Goal: Transaction & Acquisition: Purchase product/service

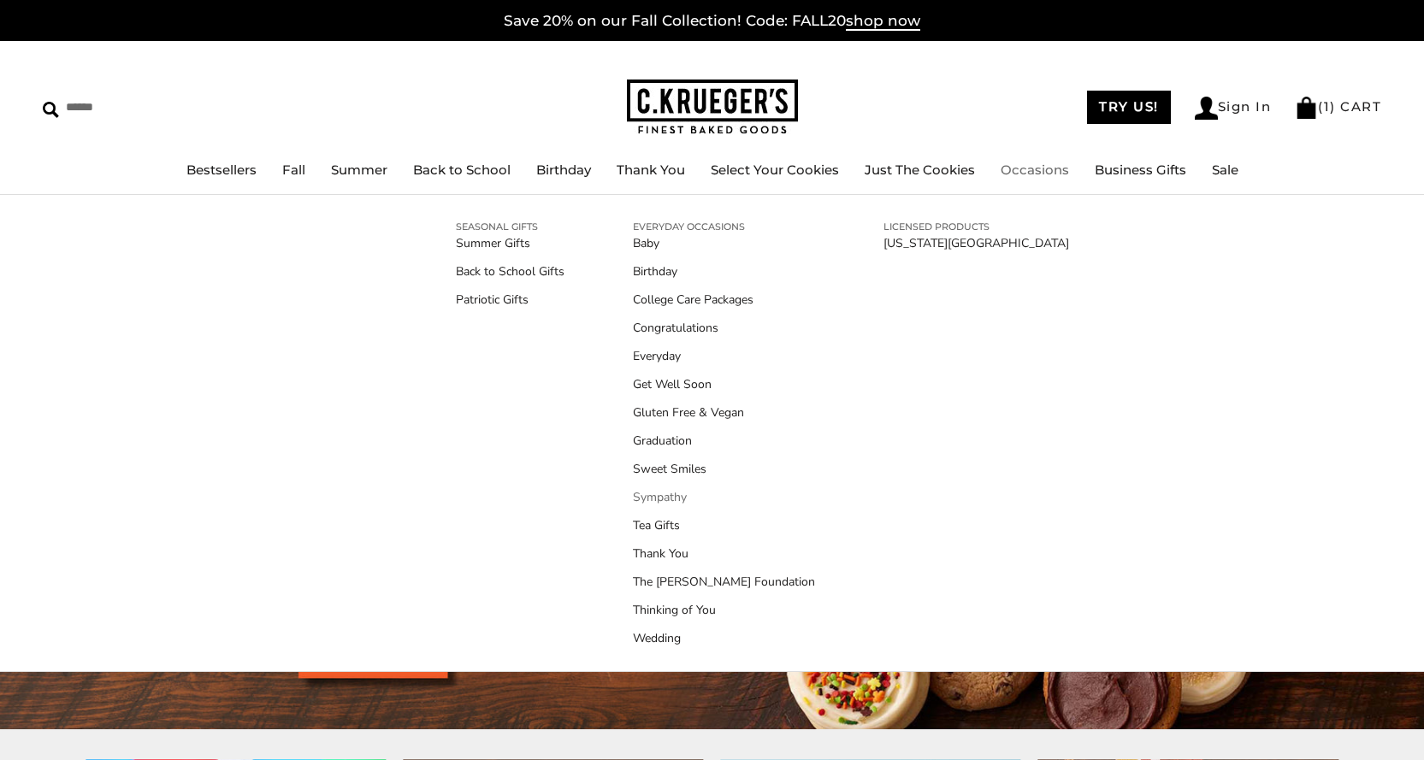
click at [665, 497] on link "Sympathy" at bounding box center [724, 497] width 182 height 18
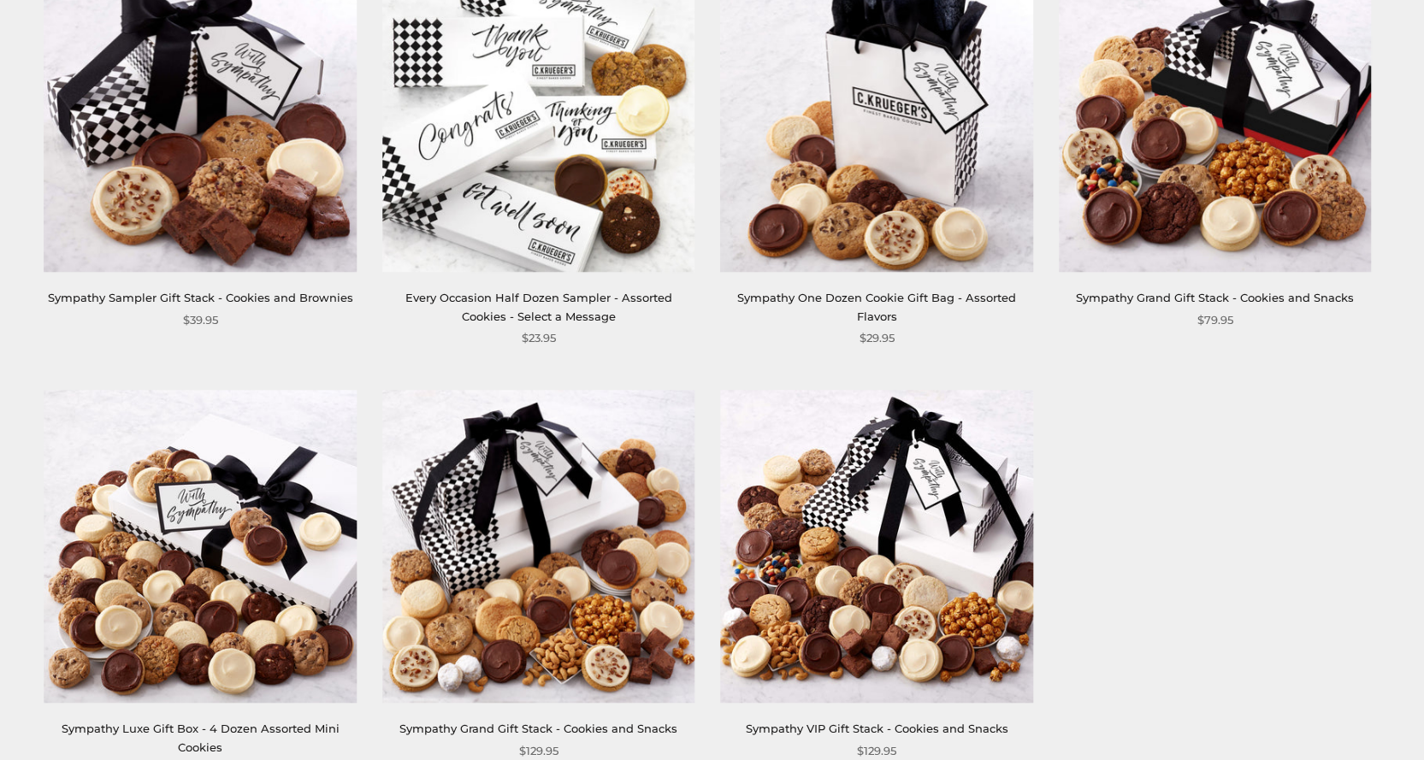
scroll to position [342, 0]
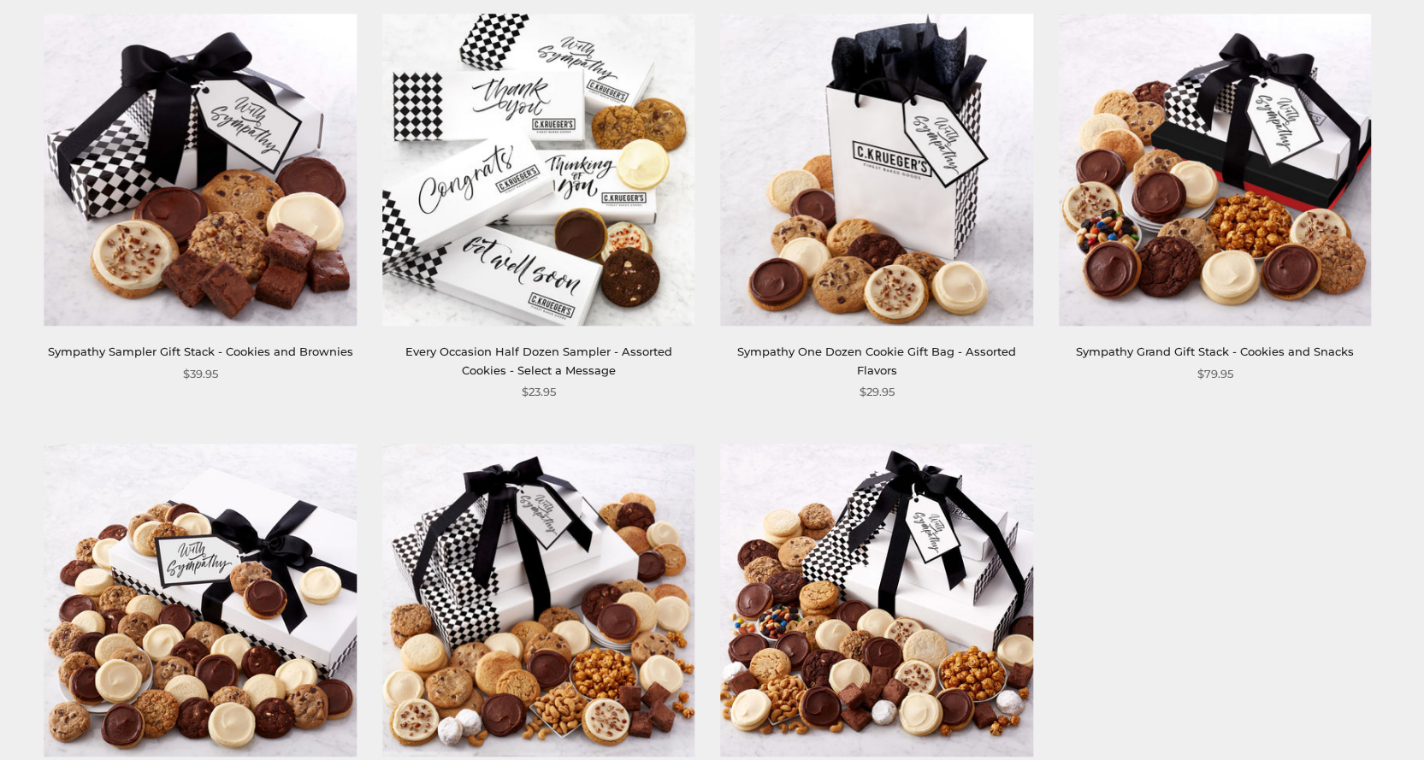
click at [931, 272] on img at bounding box center [877, 170] width 312 height 312
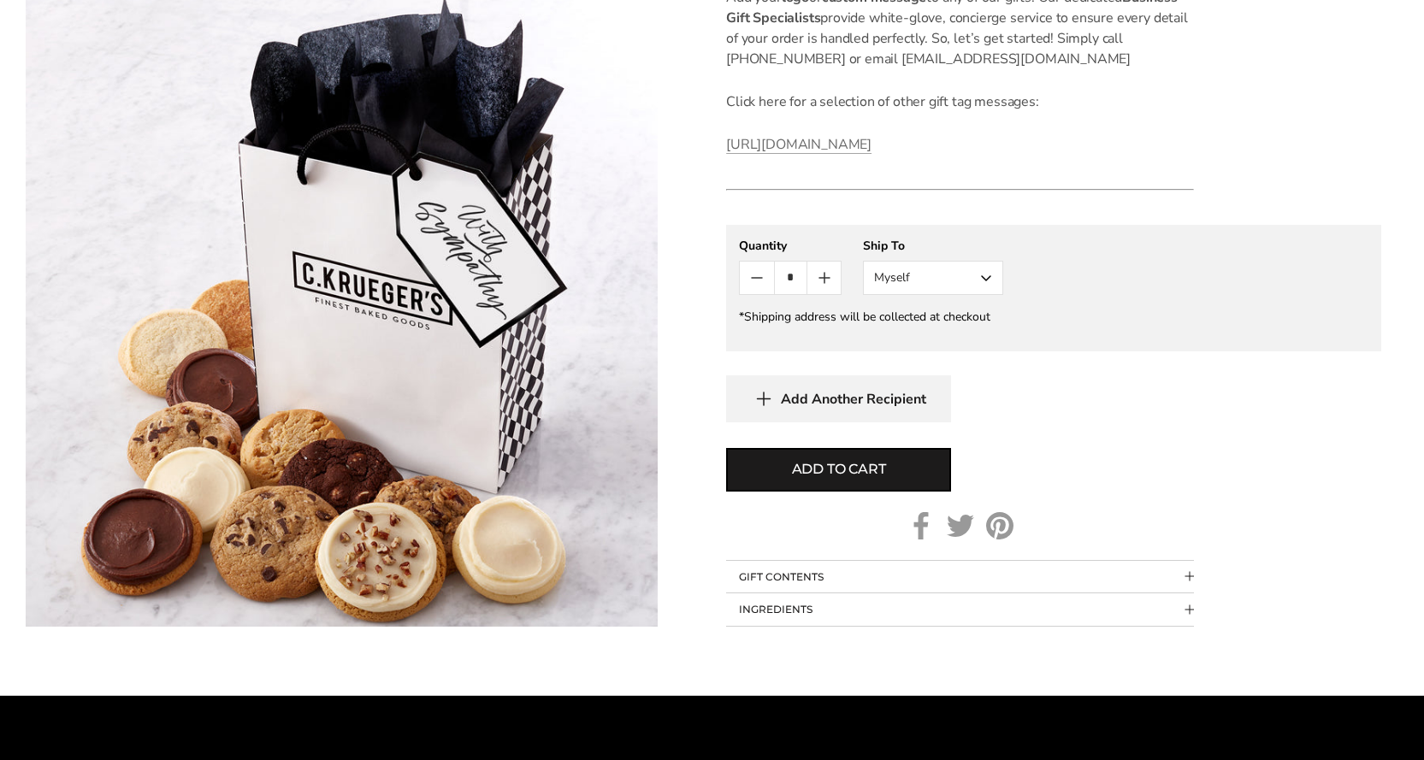
scroll to position [770, 0]
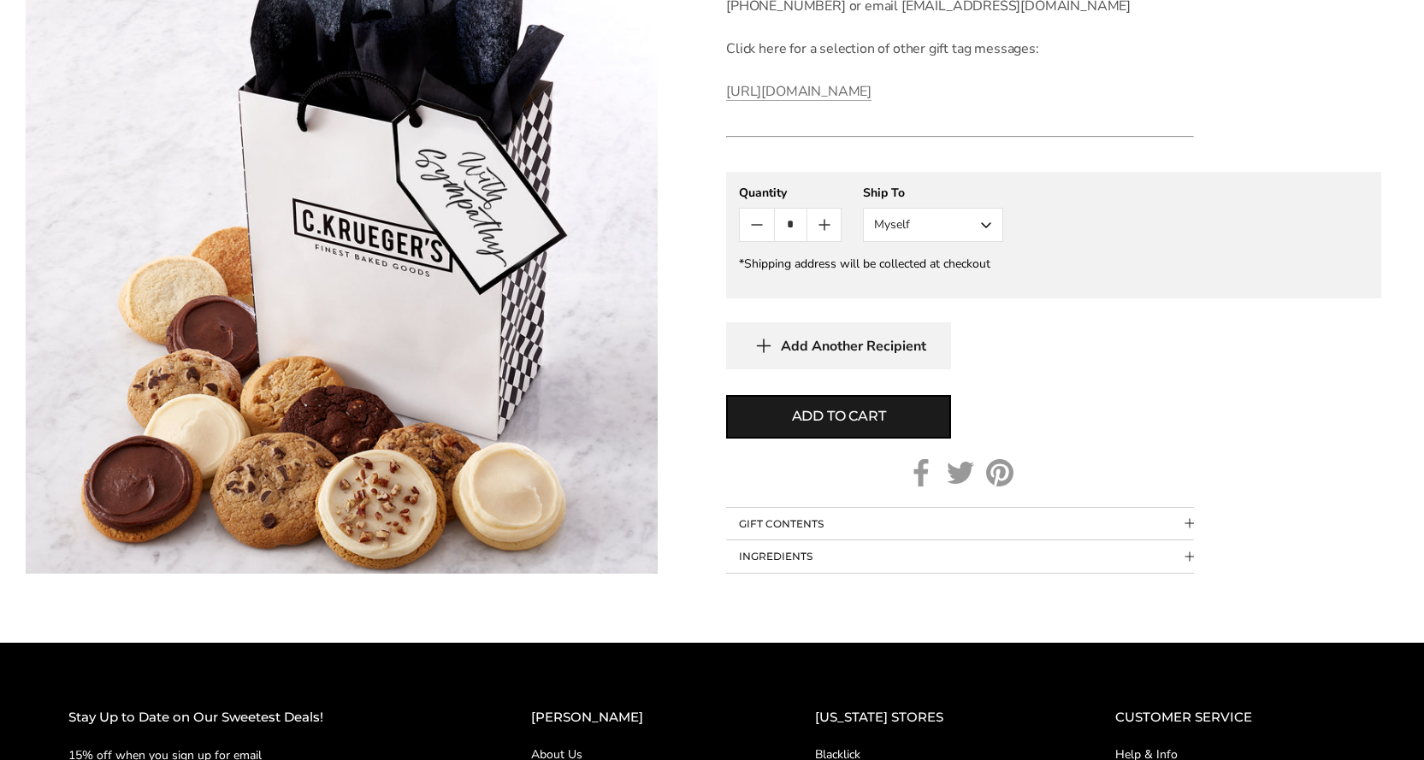
click at [903, 528] on button "GIFT CONTENTS" at bounding box center [960, 524] width 468 height 32
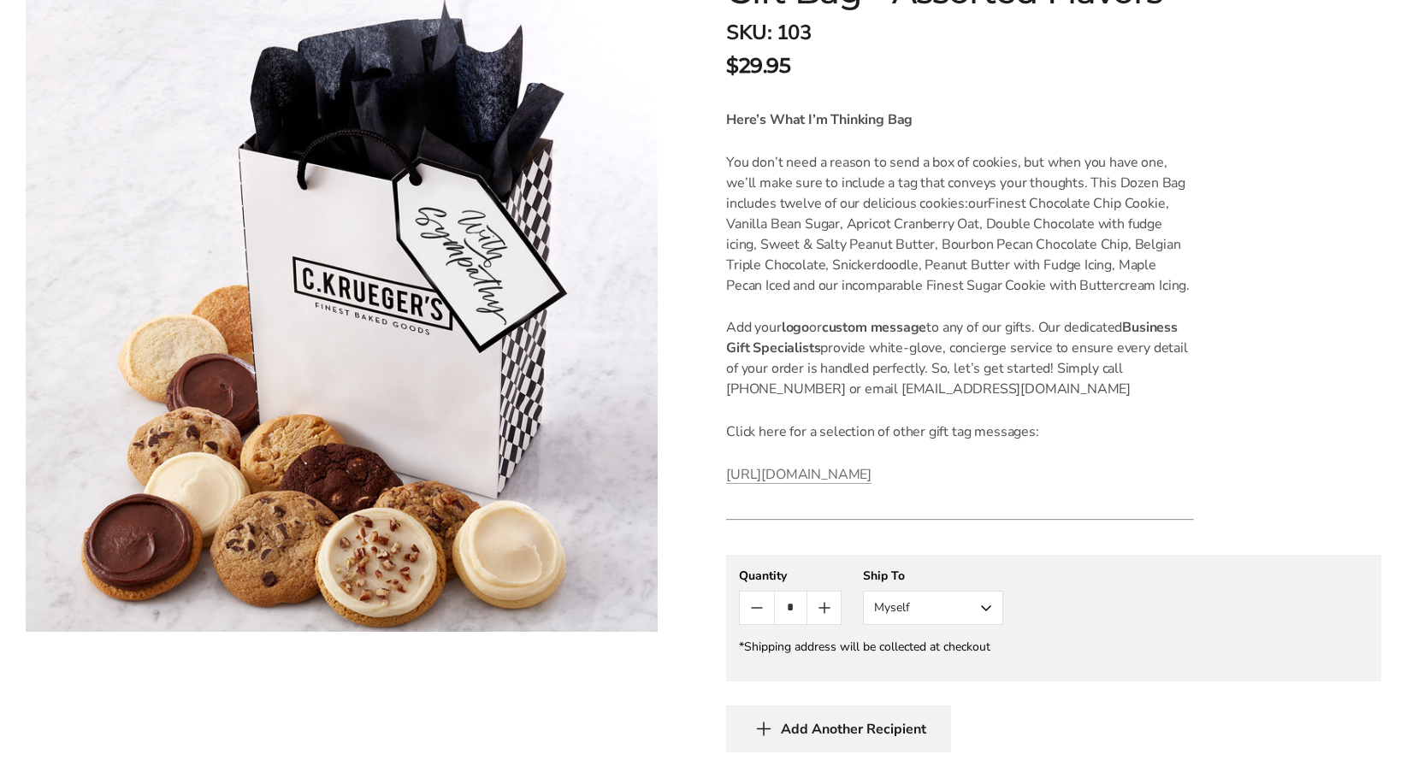
scroll to position [428, 0]
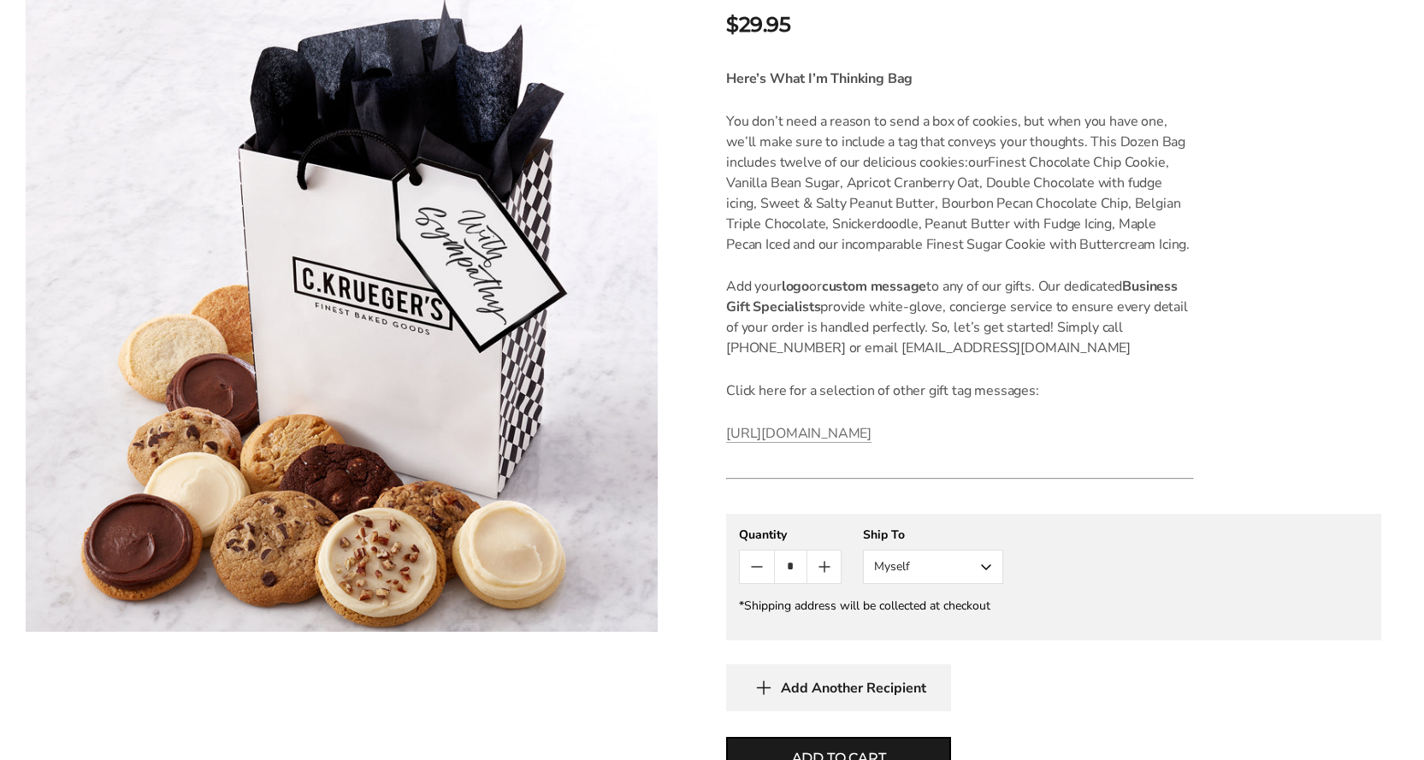
click at [975, 568] on button "Myself" at bounding box center [933, 567] width 140 height 34
click at [941, 629] on button "Other Recipient" at bounding box center [933, 630] width 139 height 31
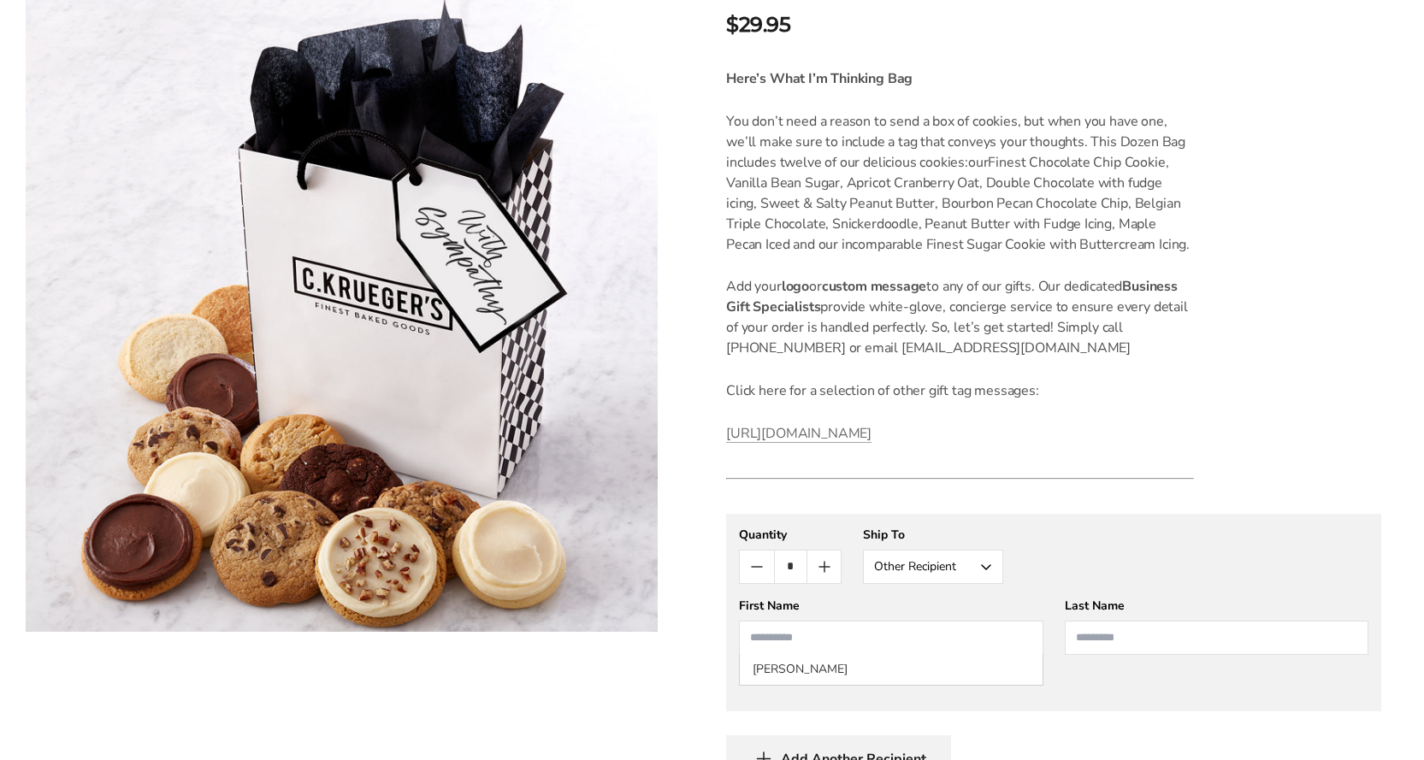
click at [923, 644] on input "First Name" at bounding box center [891, 638] width 304 height 34
drag, startPoint x: 854, startPoint y: 684, endPoint x: 858, endPoint y: 675, distance: 10.3
click at [855, 678] on li "John Ammons" at bounding box center [891, 669] width 302 height 31
type input "****"
type input "******"
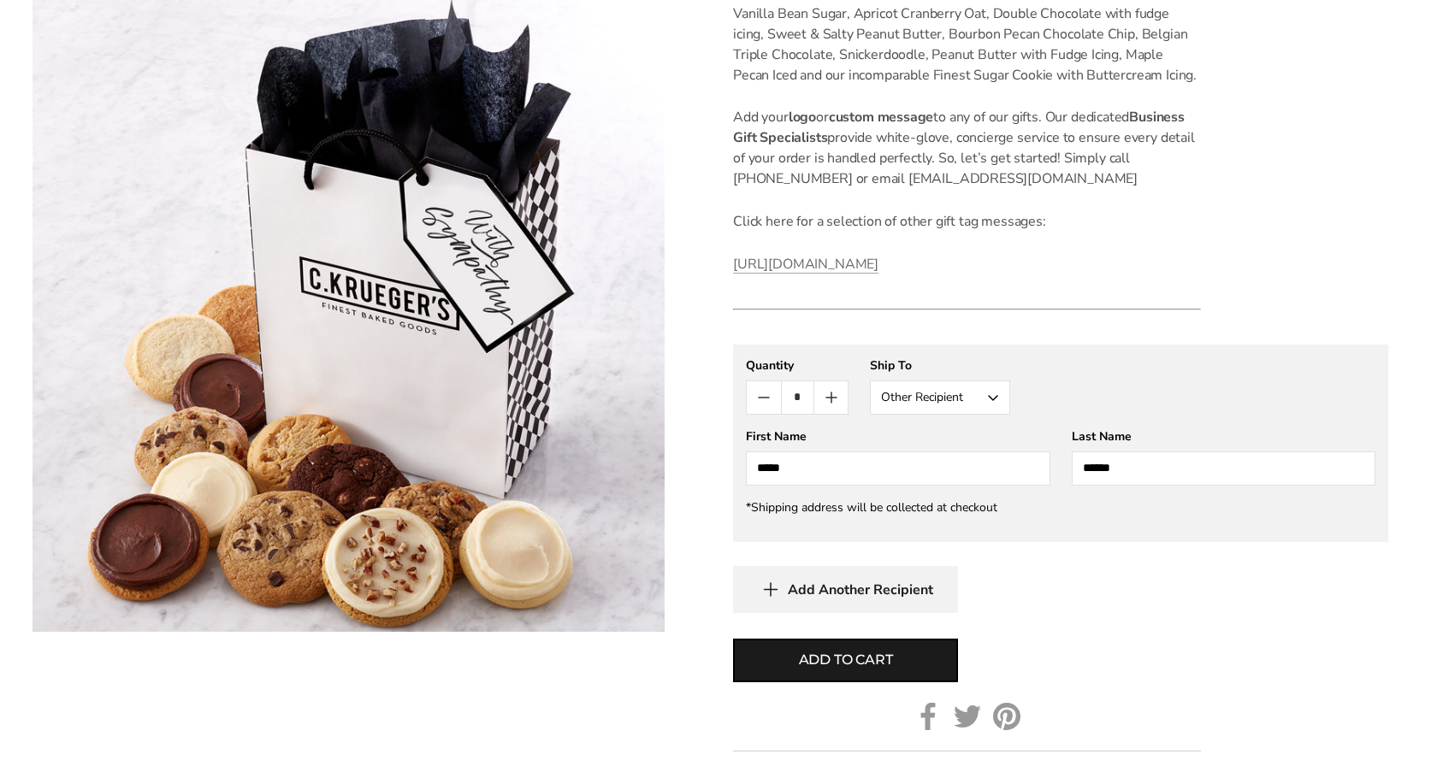
scroll to position [599, 0]
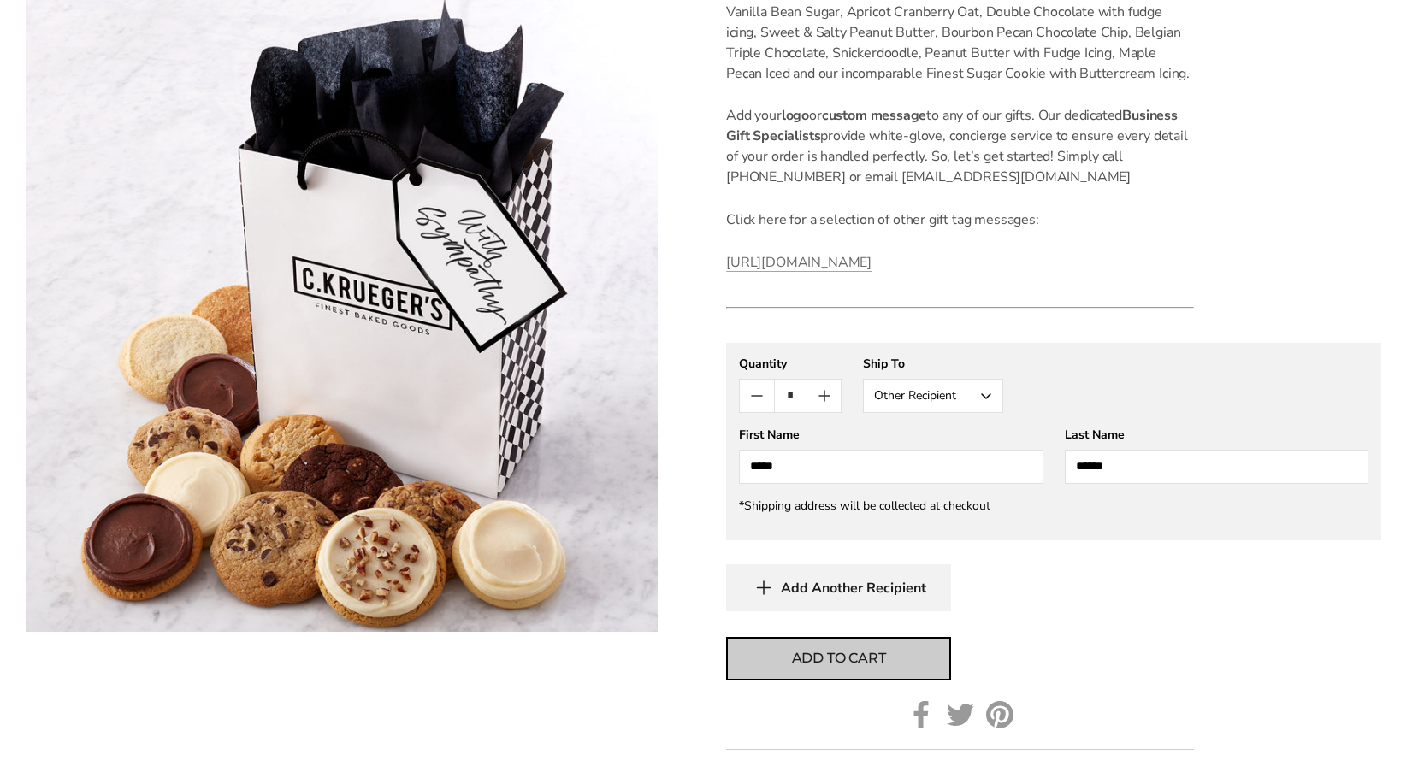
click at [865, 653] on span "Add to cart" at bounding box center [839, 658] width 94 height 21
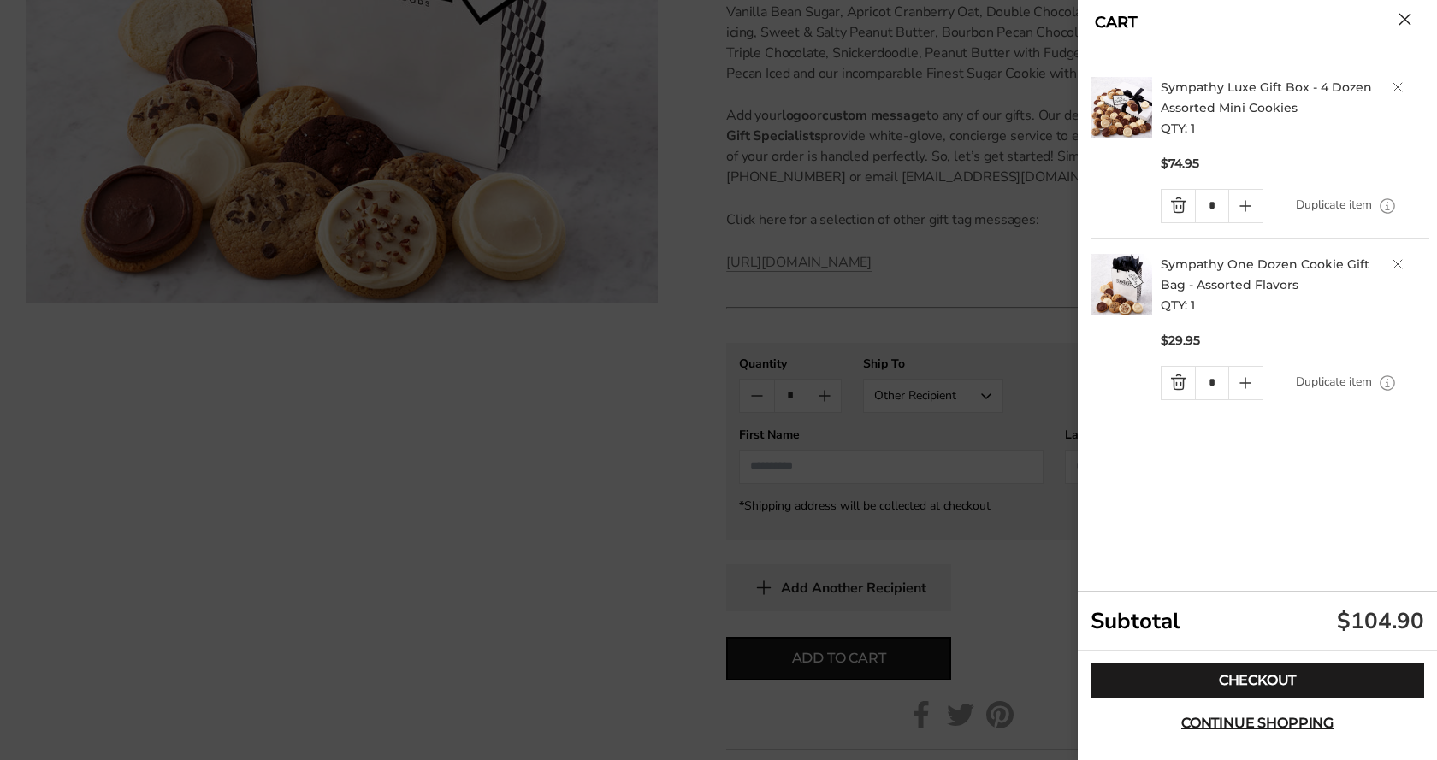
click at [1184, 214] on link "Quantity minus button" at bounding box center [1177, 206] width 33 height 32
